Goal: Task Accomplishment & Management: Use online tool/utility

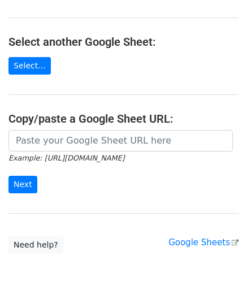
scroll to position [113, 0]
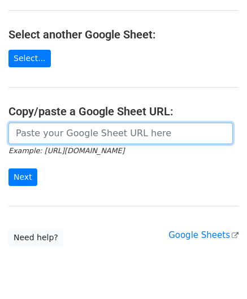
click at [32, 131] on input "url" at bounding box center [120, 133] width 225 height 21
paste input "[URL][DOMAIN_NAME]"
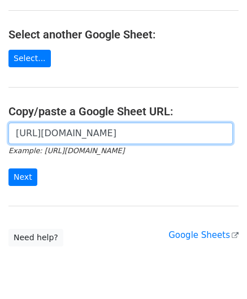
scroll to position [0, 240]
type input "[URL][DOMAIN_NAME]"
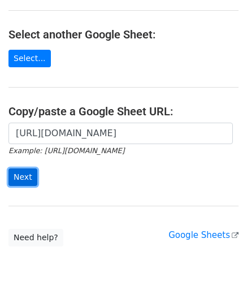
click at [28, 177] on input "Next" at bounding box center [22, 178] width 29 height 18
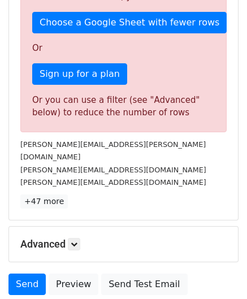
scroll to position [339, 0]
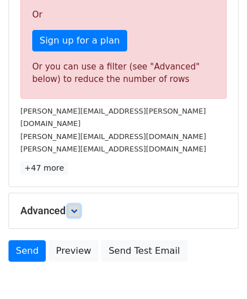
click at [77, 205] on link at bounding box center [74, 211] width 12 height 12
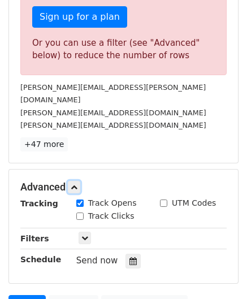
scroll to position [453, 0]
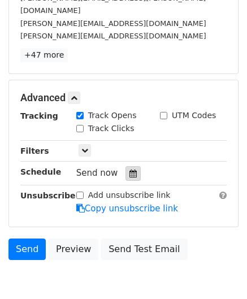
click at [130, 170] on icon at bounding box center [133, 174] width 7 height 8
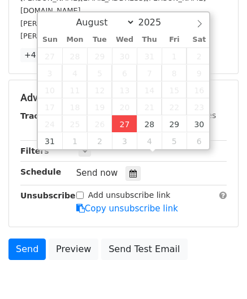
type input "2025-08-27 12:00"
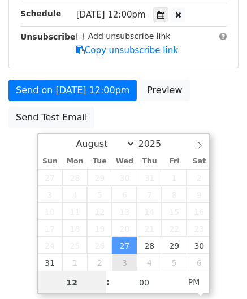
scroll to position [308, 0]
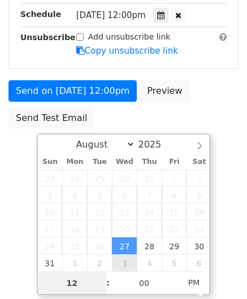
type input "6"
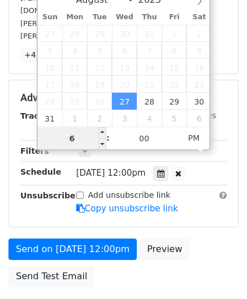
drag, startPoint x: 80, startPoint y: 137, endPoint x: 55, endPoint y: 146, distance: 27.0
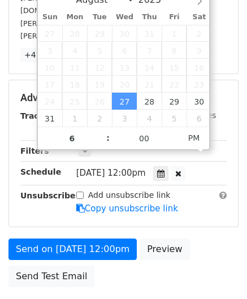
type input "2025-08-27 18:00"
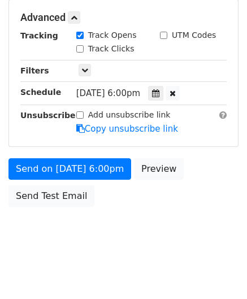
scroll to position [519, 0]
